Goal: Information Seeking & Learning: Learn about a topic

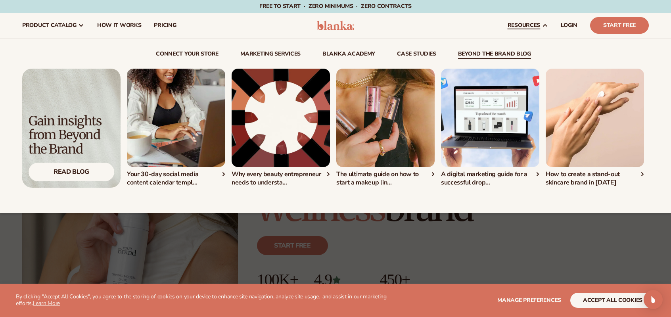
click at [497, 114] on img "4 / 5" at bounding box center [490, 118] width 98 height 98
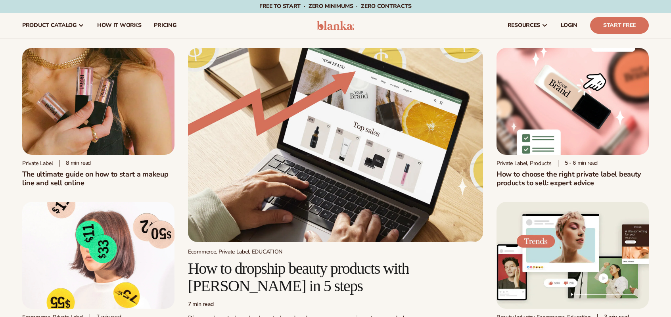
click at [116, 112] on img at bounding box center [98, 101] width 152 height 107
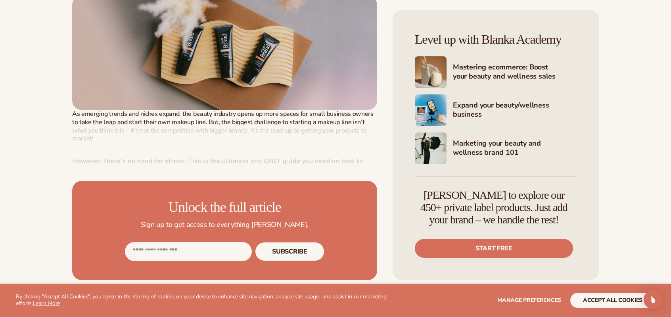
scroll to position [396, 0]
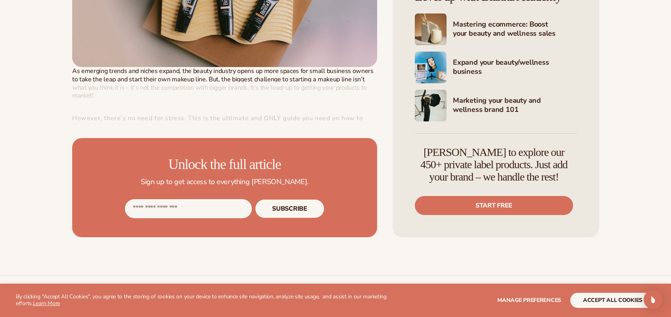
click at [215, 210] on input "Email address" at bounding box center [188, 208] width 127 height 19
type input "**********"
click at [291, 210] on button "Subscribe" at bounding box center [289, 208] width 69 height 19
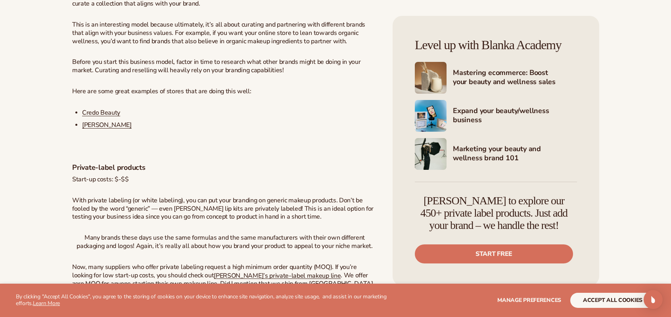
scroll to position [1467, 0]
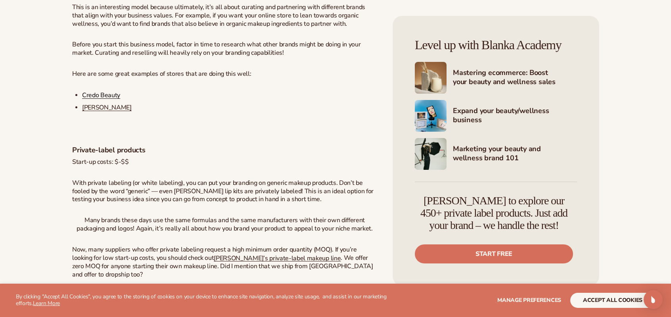
click at [106, 99] on span "Credo Beauty" at bounding box center [101, 95] width 38 height 9
click at [99, 112] on span "Violet Grey" at bounding box center [107, 107] width 50 height 9
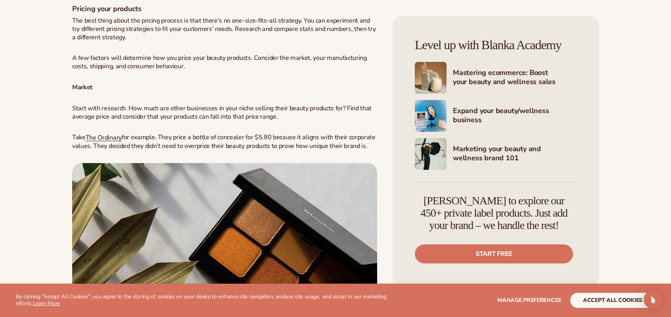
scroll to position [1903, 0]
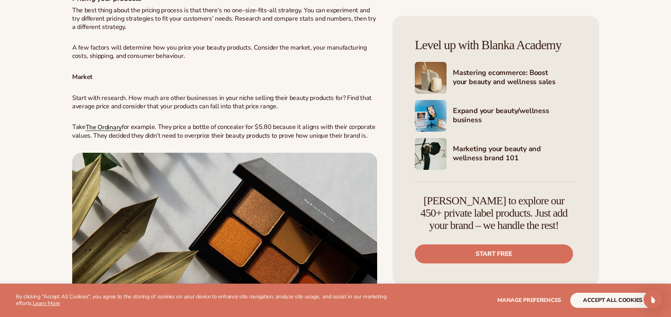
click at [107, 132] on span "The Ordinary" at bounding box center [104, 127] width 36 height 9
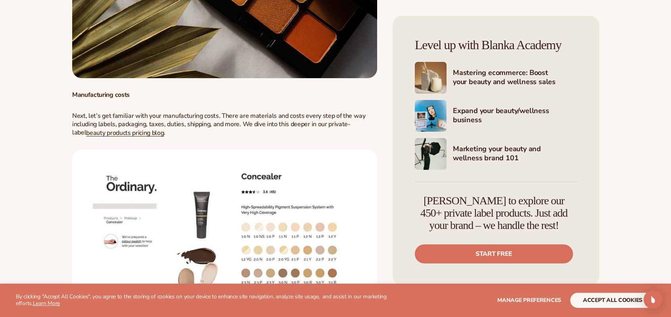
scroll to position [2260, 0]
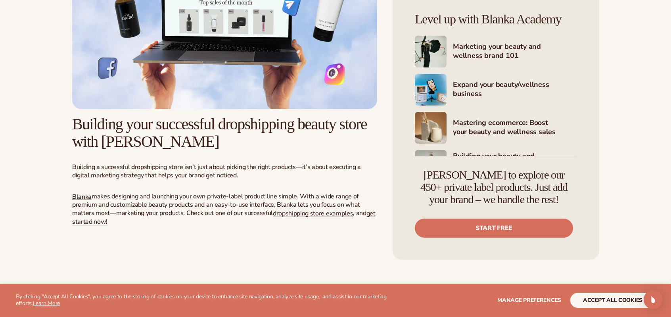
scroll to position [1665, 0]
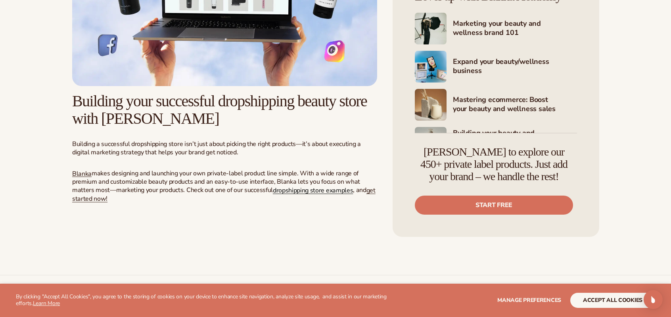
click at [297, 195] on span "dropshipping store examples" at bounding box center [313, 190] width 80 height 9
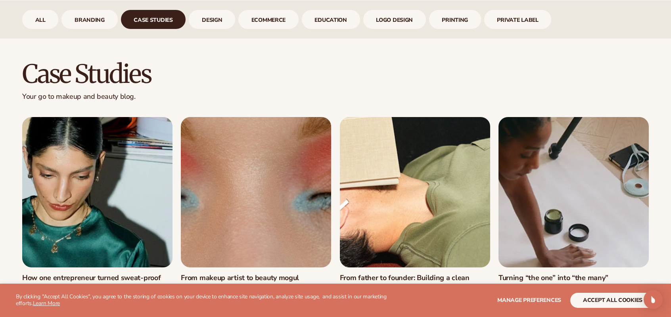
scroll to position [402, 0]
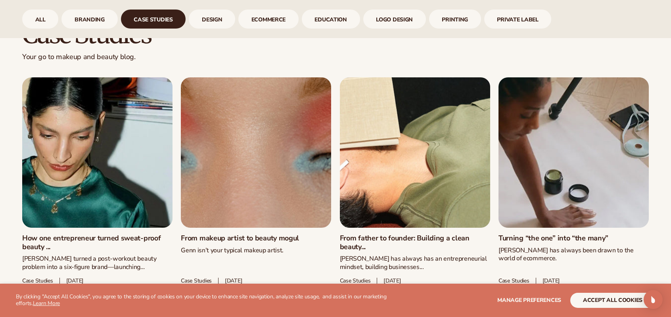
click at [261, 234] on link "From makeup artist to beauty mogul" at bounding box center [256, 238] width 150 height 9
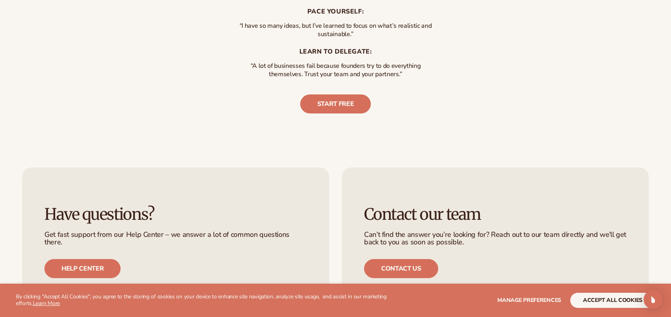
scroll to position [2101, 0]
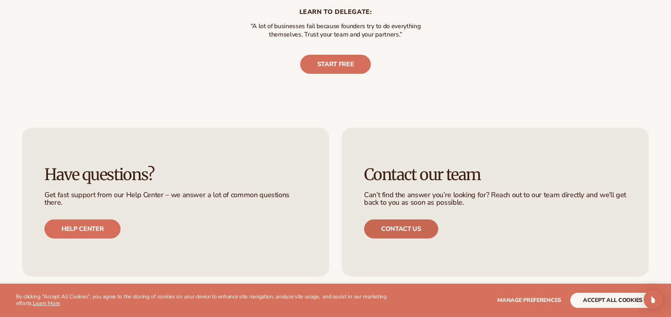
click at [408, 219] on link "Contact us" at bounding box center [401, 228] width 74 height 19
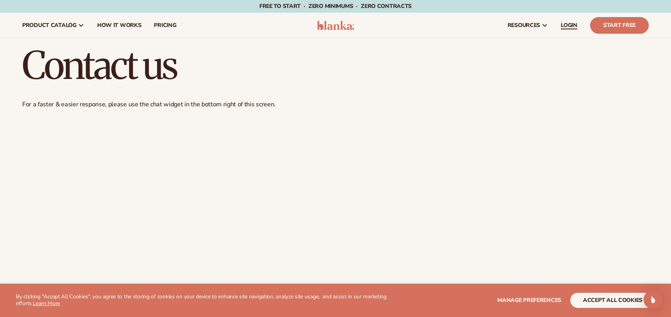
click at [575, 23] on span "LOGIN" at bounding box center [569, 25] width 17 height 6
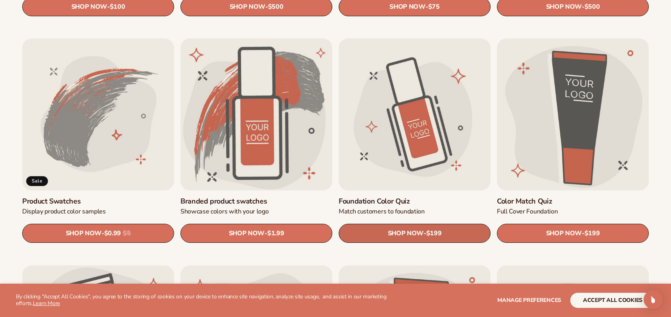
scroll to position [515, 0]
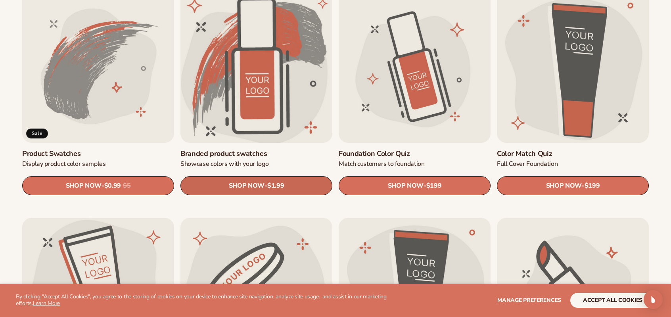
click at [263, 180] on link "SHOP NOW - Regular price $1.99 Sale price $1.99 Regular price Unit price / per" at bounding box center [256, 185] width 152 height 19
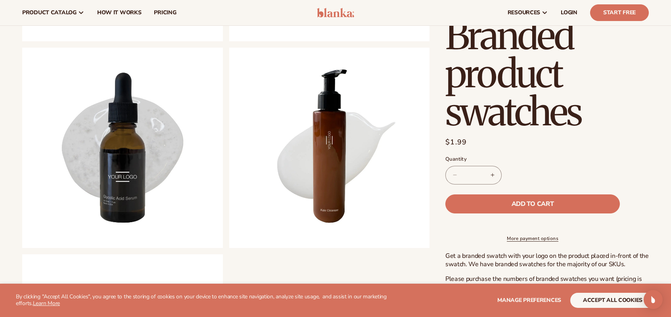
scroll to position [238, 0]
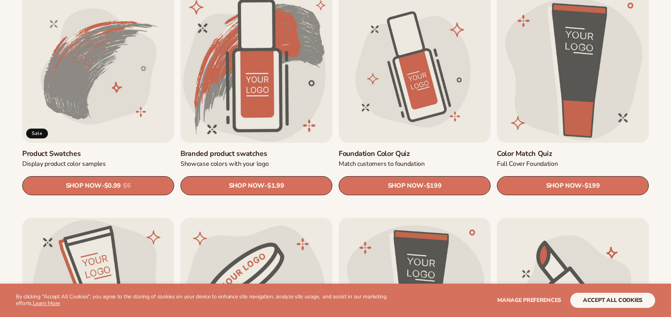
scroll to position [515, 0]
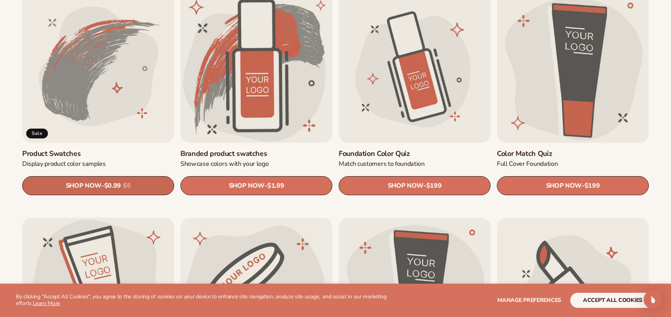
click at [85, 186] on span "SHOP NOW" at bounding box center [84, 186] width 36 height 8
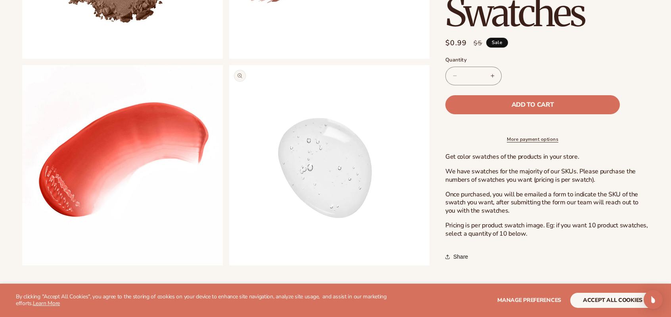
scroll to position [476, 0]
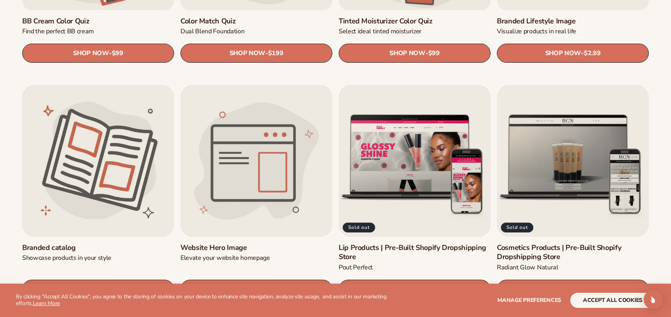
scroll to position [914, 0]
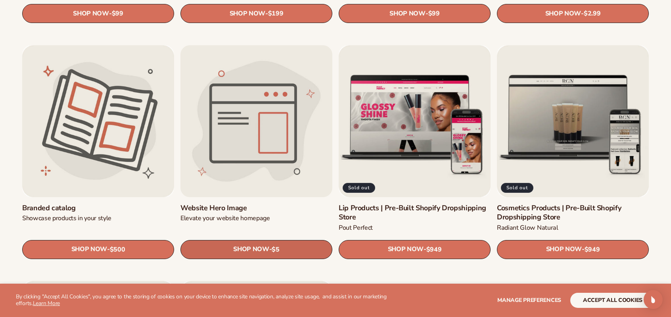
click at [262, 245] on span "SHOP NOW" at bounding box center [251, 249] width 36 height 8
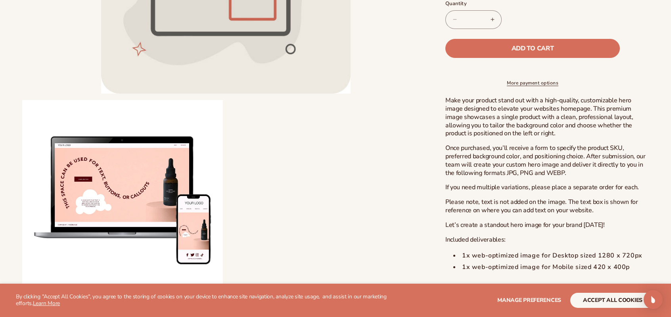
scroll to position [277, 0]
